Goal: Book appointment/travel/reservation

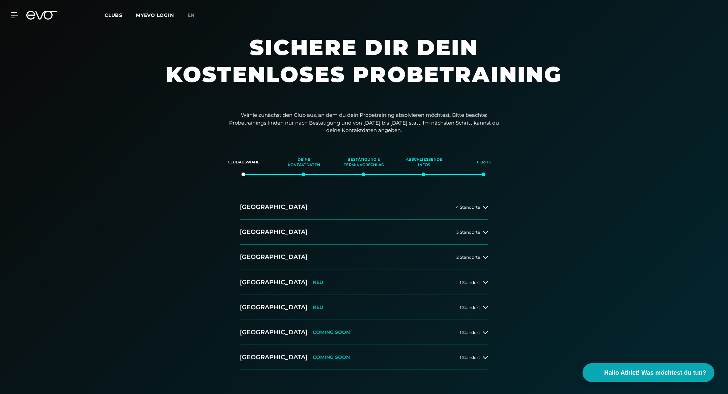
scroll to position [51, 0]
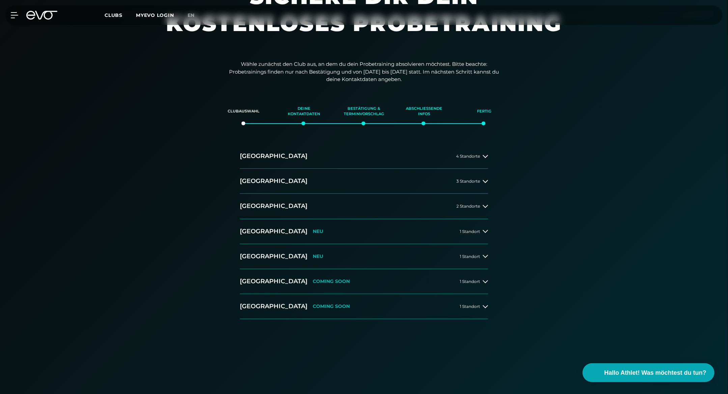
click at [497, 200] on div "[GEOGRAPHIC_DATA] 4 Standorte [GEOGRAPHIC_DATA] 3 Standorte [GEOGRAPHIC_DATA] 2…" at bounding box center [364, 237] width 473 height 186
click at [485, 201] on button "[GEOGRAPHIC_DATA] 2 Standorte" at bounding box center [364, 206] width 248 height 25
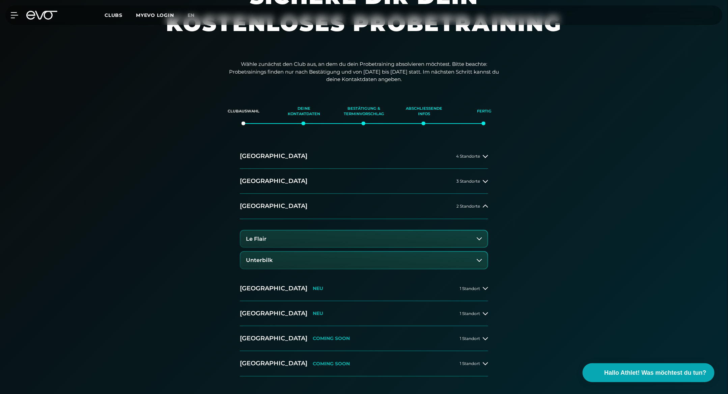
click at [344, 239] on button "Le Flair" at bounding box center [364, 239] width 247 height 17
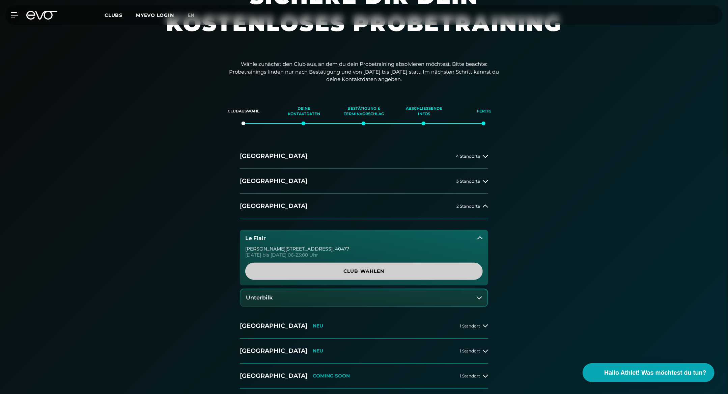
click at [333, 268] on span "Club wählen" at bounding box center [364, 271] width 205 height 7
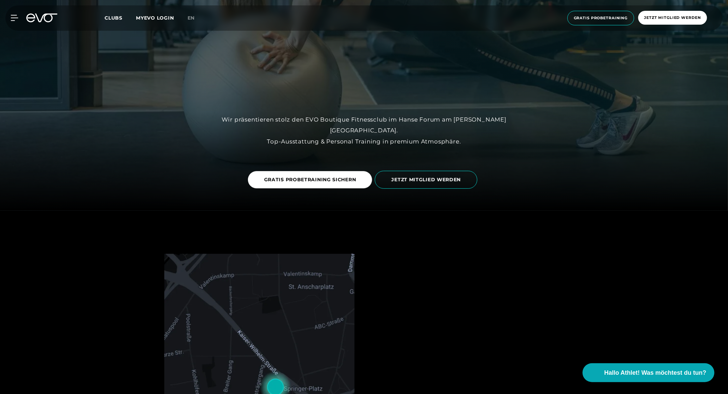
scroll to position [193, 0]
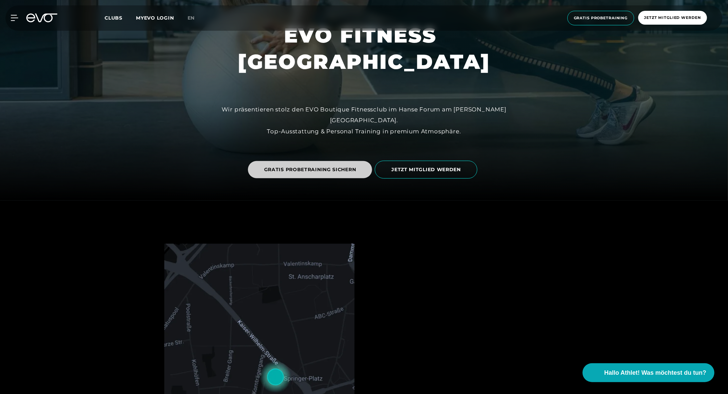
click at [324, 167] on span "GRATIS PROBETRAINING SICHERN" at bounding box center [310, 169] width 92 height 7
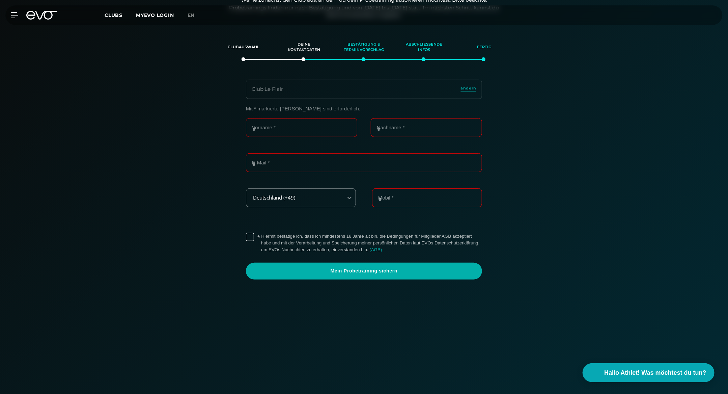
scroll to position [115, 0]
click at [299, 93] on div "Club : Le Flair ändern" at bounding box center [364, 88] width 236 height 19
click at [376, 97] on div "Club : Le Flair ändern" at bounding box center [364, 88] width 236 height 19
click at [466, 88] on span "ändern" at bounding box center [469, 88] width 16 height 6
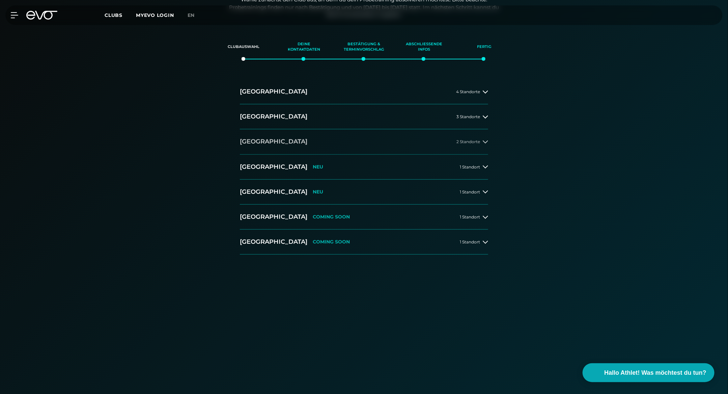
click at [434, 141] on button "[GEOGRAPHIC_DATA] 2 Standorte" at bounding box center [364, 141] width 248 height 25
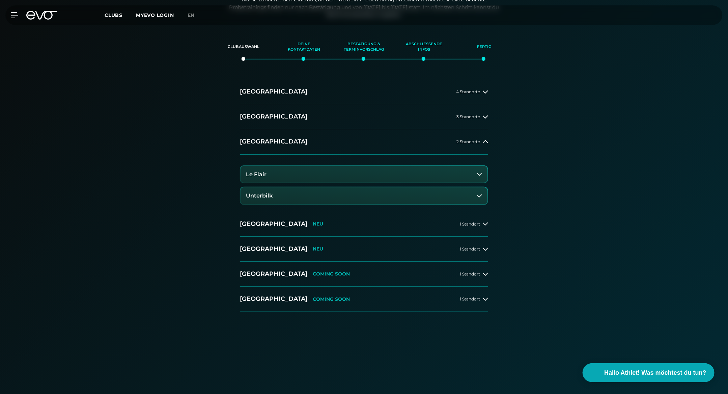
click at [295, 197] on button "Unterbilk" at bounding box center [364, 195] width 247 height 17
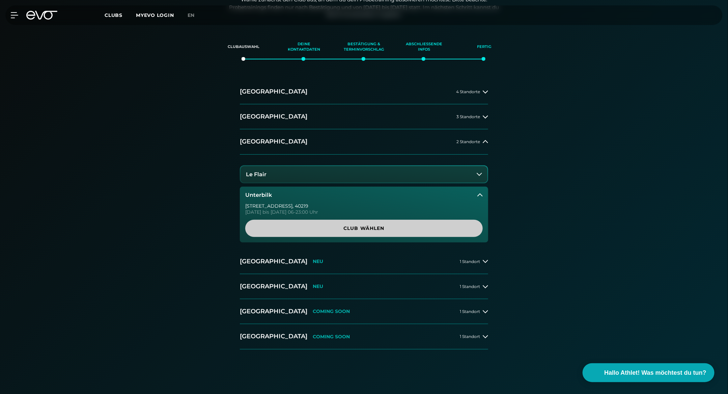
click at [327, 226] on span "Club wählen" at bounding box center [364, 228] width 205 height 7
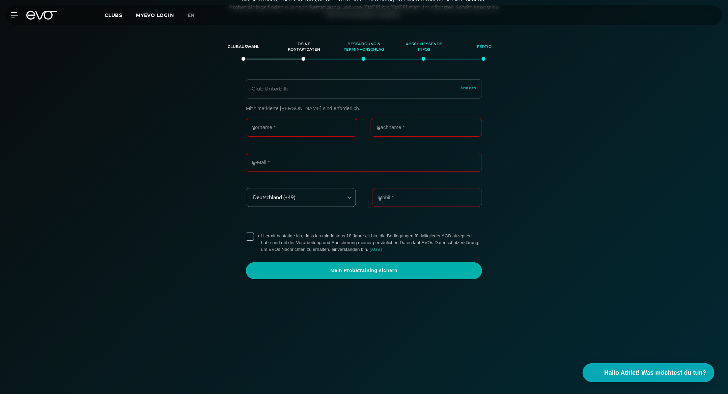
click at [261, 238] on label "* Hiermit bestätige ich, dass ich mindestens 18 Jahre alt bin, die Bedingungen …" at bounding box center [371, 243] width 221 height 20
click at [286, 78] on section "Clubauswahl Deine Kontaktdaten Bestätigung & Terminvorschlag Abschließende Info…" at bounding box center [364, 231] width 473 height 394
click at [286, 90] on div "Club : Unterbilk" at bounding box center [270, 89] width 36 height 8
click at [286, 144] on div "Vorname * Nachname *" at bounding box center [364, 135] width 236 height 35
click at [286, 142] on div "Vorname *" at bounding box center [301, 131] width 111 height 27
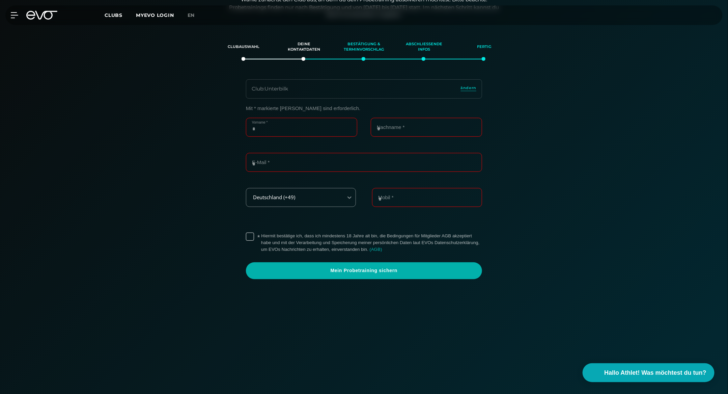
click at [286, 124] on input "Vorname *" at bounding box center [301, 127] width 111 height 19
type input "*"
click at [285, 158] on input "E-Mail *" at bounding box center [364, 162] width 236 height 19
type input "*"
click at [399, 131] on input "Nachname *" at bounding box center [426, 127] width 111 height 19
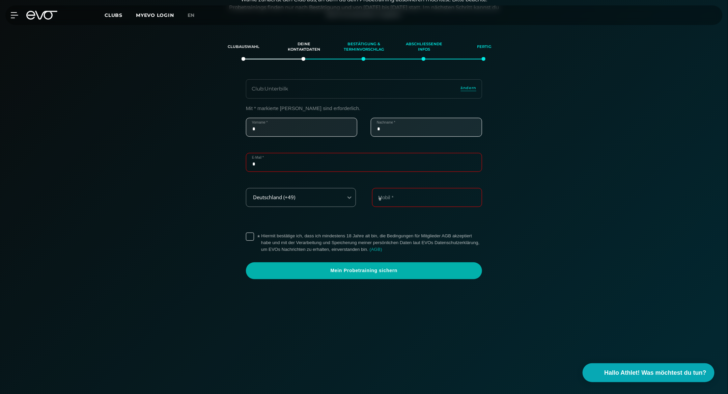
type input "*"
click at [389, 207] on div "Mobil *" at bounding box center [427, 201] width 110 height 27
click at [390, 205] on input "Mobil *" at bounding box center [427, 197] width 110 height 19
type input "**********"
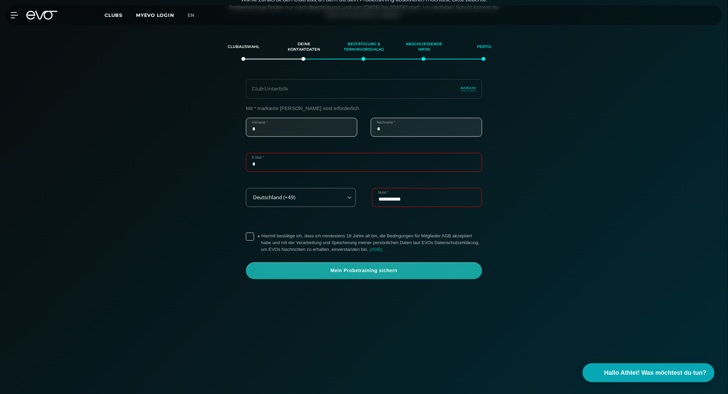
click at [403, 272] on span "Mein Probetraining sichern" at bounding box center [364, 270] width 204 height 7
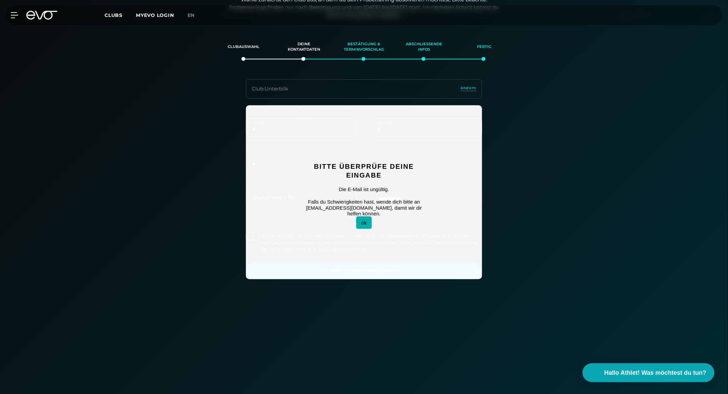
click at [363, 219] on button "ok" at bounding box center [364, 222] width 16 height 12
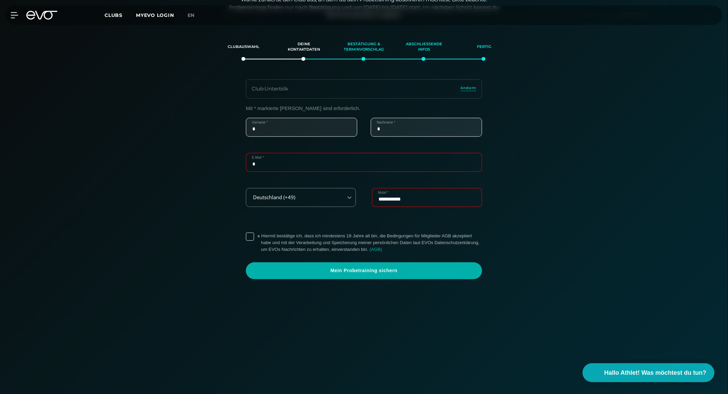
drag, startPoint x: 284, startPoint y: 160, endPoint x: 230, endPoint y: 167, distance: 54.9
click at [232, 167] on div "**********" at bounding box center [364, 192] width 466 height 174
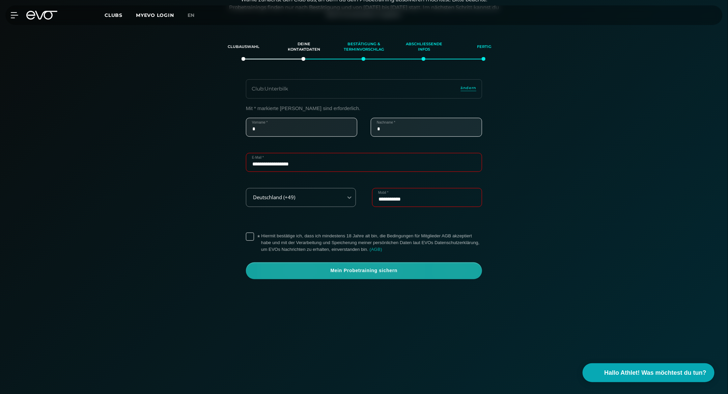
type input "**********"
click at [358, 265] on span "Mein Probetraining sichern" at bounding box center [364, 270] width 236 height 17
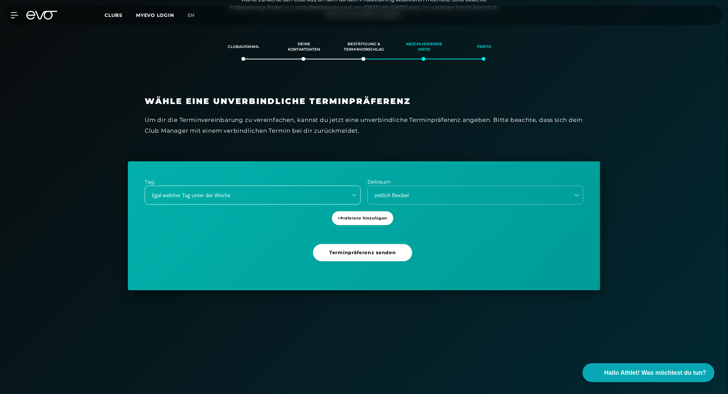
click at [287, 198] on div "Egal welcher Tag unter der Woche" at bounding box center [244, 195] width 197 height 8
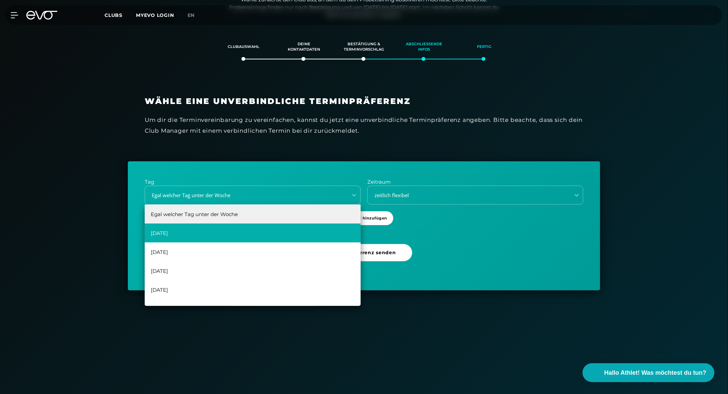
click at [267, 231] on div "[DATE]" at bounding box center [253, 232] width 216 height 19
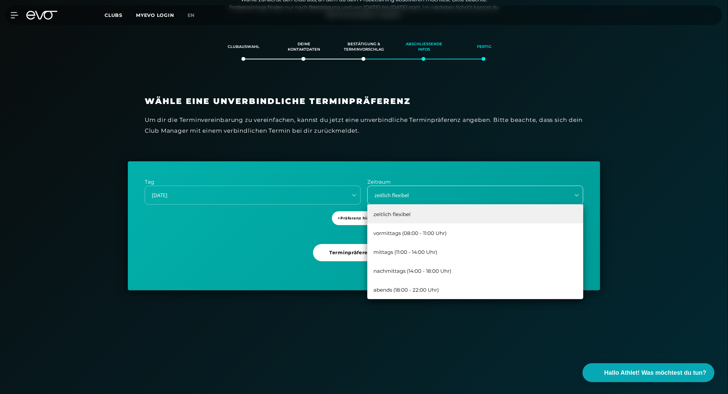
click at [420, 193] on div "zeitlich flexibel" at bounding box center [467, 195] width 197 height 8
click at [401, 221] on div "zeitlich flexibel" at bounding box center [476, 214] width 216 height 19
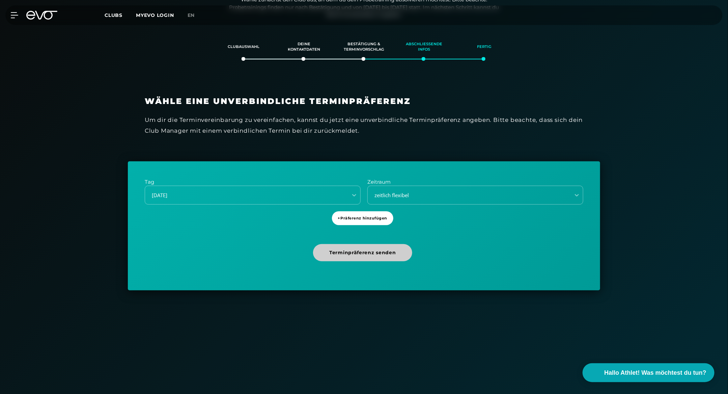
click at [357, 252] on span "Terminpräferenz senden" at bounding box center [362, 252] width 66 height 7
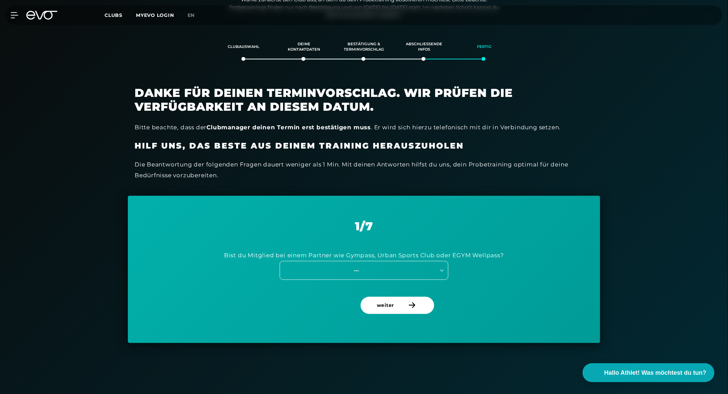
click at [398, 266] on div "---" at bounding box center [358, 270] width 156 height 9
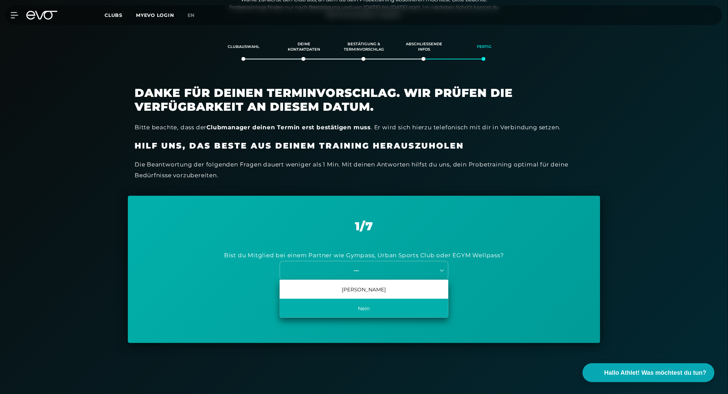
click at [379, 309] on div "Nein" at bounding box center [364, 308] width 169 height 19
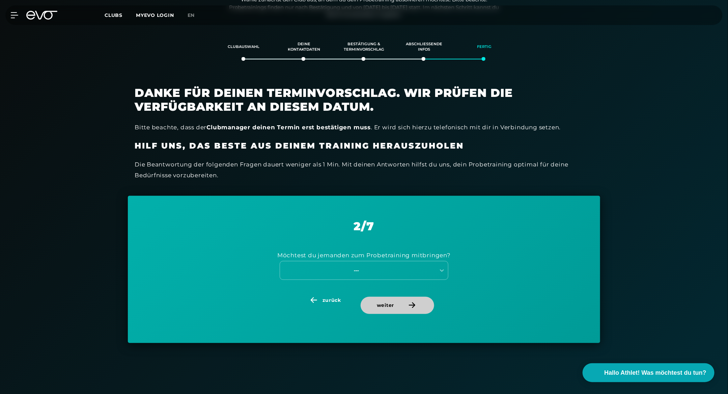
click at [398, 309] on span "weiter" at bounding box center [398, 305] width 74 height 17
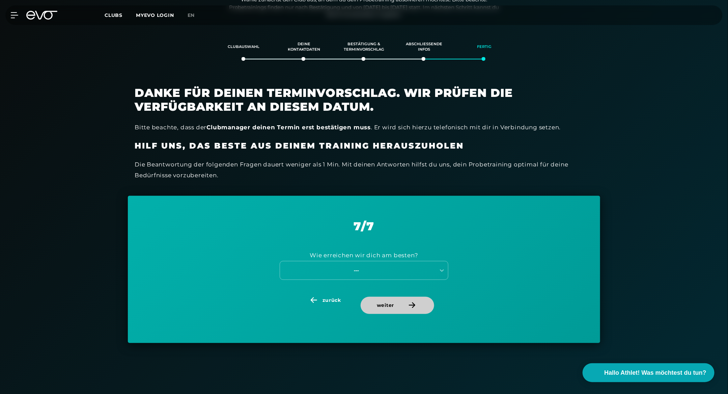
click at [398, 309] on span "weiter" at bounding box center [398, 305] width 74 height 17
click at [398, 309] on span "senden" at bounding box center [398, 305] width 52 height 17
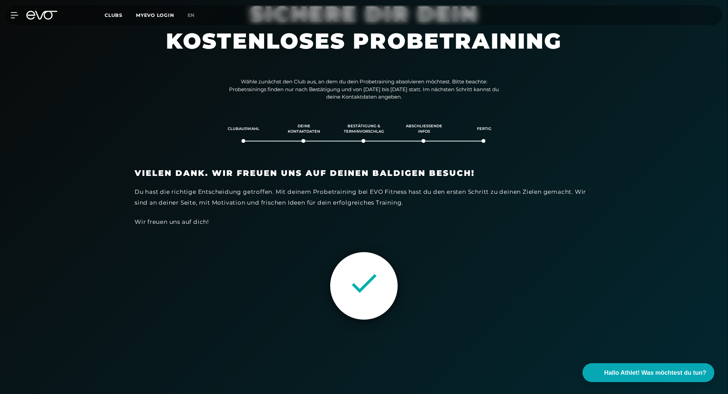
scroll to position [0, 0]
